Goal: Transaction & Acquisition: Purchase product/service

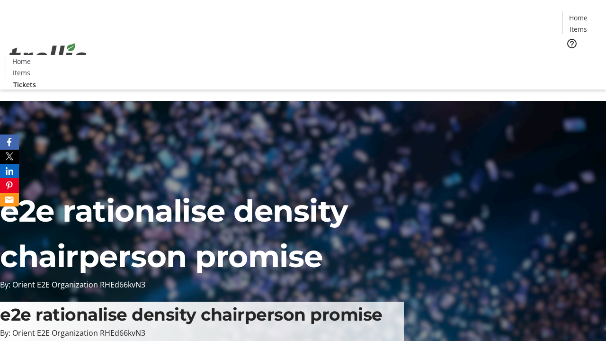
click at [570, 55] on span "Tickets" at bounding box center [581, 60] width 23 height 10
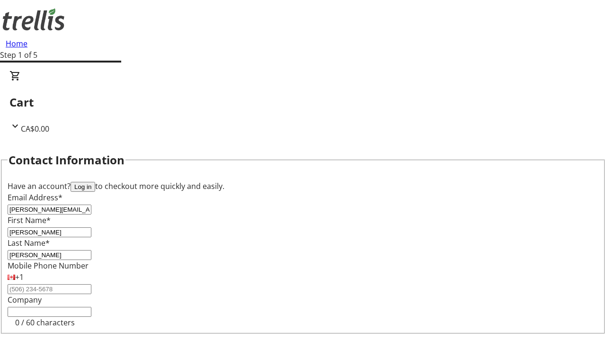
type input "[PERSON_NAME]"
